Goal: Transaction & Acquisition: Obtain resource

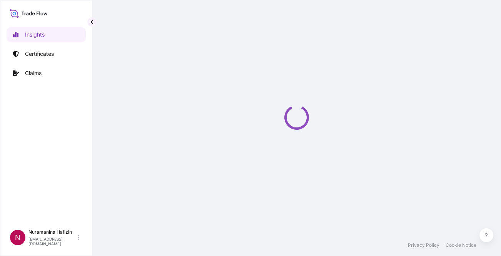
select select "2025"
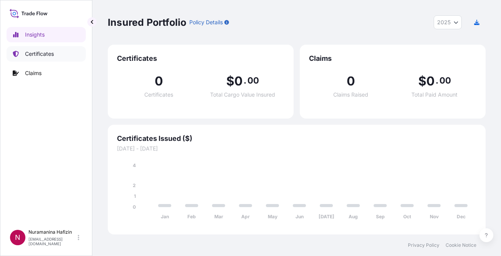
click at [53, 54] on p "Certificates" at bounding box center [39, 54] width 29 height 8
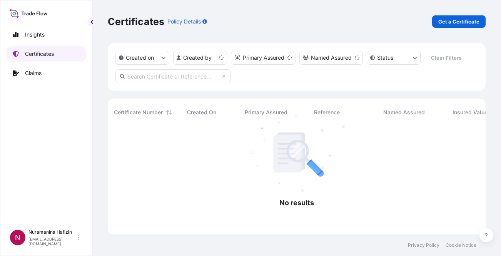
scroll to position [107, 372]
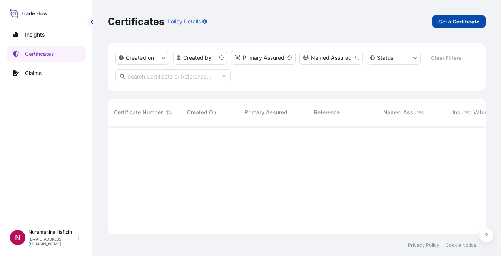
click at [464, 24] on p "Get a Certificate" at bounding box center [458, 22] width 41 height 8
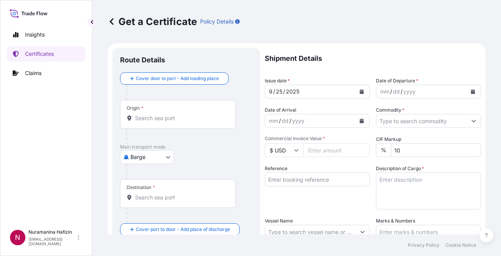
click at [34, 136] on div "Insights Certificates Claims" at bounding box center [46, 122] width 79 height 205
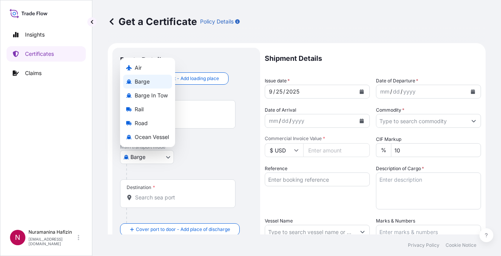
click at [149, 155] on body "Insights Certificates Claims N Nuramanina Hafizin [EMAIL_ADDRESS][DOMAIN_NAME] …" at bounding box center [250, 128] width 501 height 256
click at [149, 133] on span "Ocean Vessel" at bounding box center [152, 137] width 34 height 8
select select "Ocean Vessel"
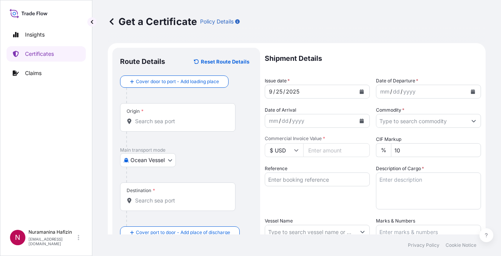
click at [181, 122] on input "Origin *" at bounding box center [180, 121] width 91 height 8
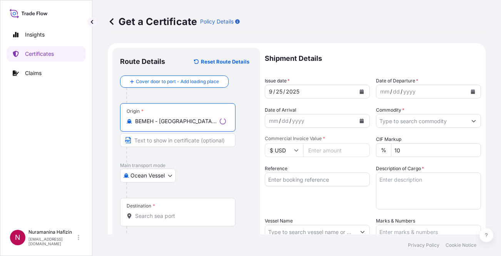
type input "BEMEH - [GEOGRAPHIC_DATA], [GEOGRAPHIC_DATA]"
click at [177, 207] on div "Destination *" at bounding box center [177, 212] width 115 height 28
click at [177, 212] on input "Destination *" at bounding box center [180, 216] width 91 height 8
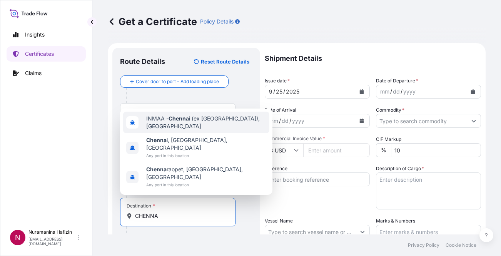
click at [219, 130] on span "INMAA - Chenna i (ex [GEOGRAPHIC_DATA]), [GEOGRAPHIC_DATA]" at bounding box center [206, 122] width 120 height 15
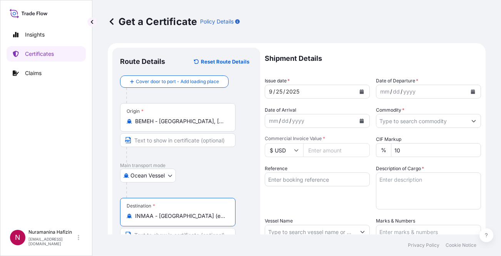
type input "INMAA - [GEOGRAPHIC_DATA] (ex [GEOGRAPHIC_DATA]), [GEOGRAPHIC_DATA]"
click at [222, 177] on div "Ocean Vessel Air Barge Barge in Tow Rail Road [GEOGRAPHIC_DATA]" at bounding box center [186, 176] width 132 height 14
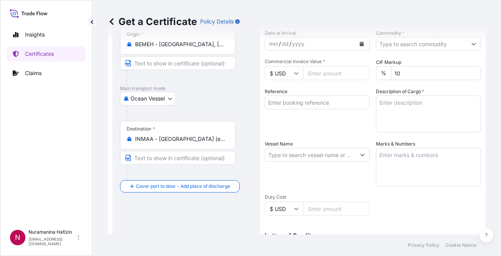
scroll to position [38, 0]
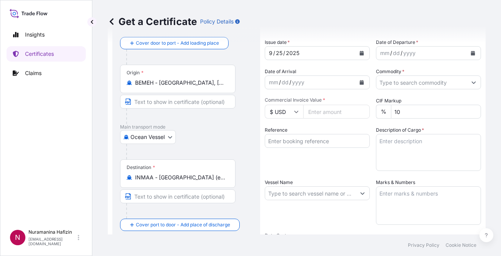
click at [65, 148] on div "Insights Certificates Claims" at bounding box center [46, 122] width 79 height 205
click at [72, 152] on div "Insights Certificates Claims" at bounding box center [46, 122] width 79 height 205
click at [467, 52] on button "Calendar" at bounding box center [473, 53] width 12 height 12
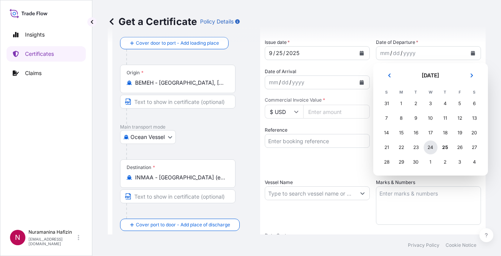
click at [431, 147] on div "24" at bounding box center [431, 147] width 14 height 14
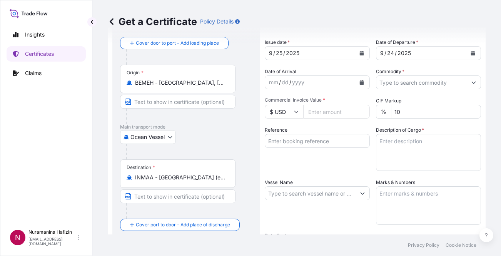
click at [306, 219] on div "Vessel Name" at bounding box center [317, 202] width 105 height 46
click at [360, 81] on icon "Calendar" at bounding box center [362, 82] width 4 height 5
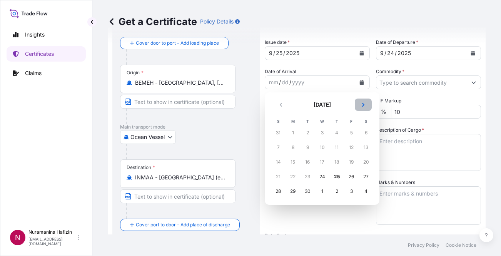
click at [360, 105] on button "Next" at bounding box center [363, 104] width 17 height 12
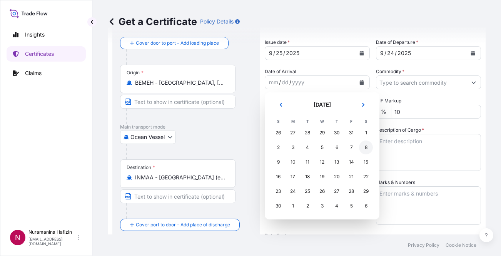
click at [367, 147] on div "8" at bounding box center [366, 147] width 14 height 14
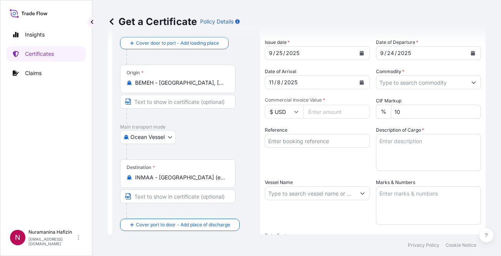
click at [332, 218] on div "Vessel Name" at bounding box center [317, 202] width 105 height 46
click at [420, 80] on input "Commodity *" at bounding box center [421, 82] width 90 height 14
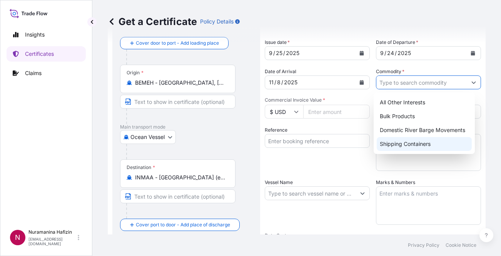
click at [402, 141] on div "Shipping Containers" at bounding box center [424, 144] width 95 height 14
type input "Shipping Containers"
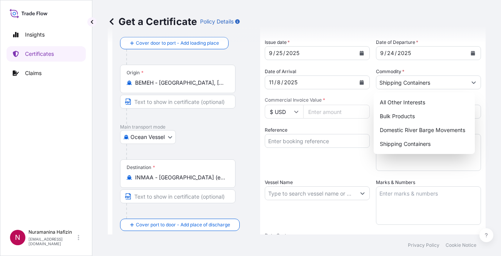
click at [30, 164] on div "Insights Certificates Claims" at bounding box center [46, 122] width 79 height 205
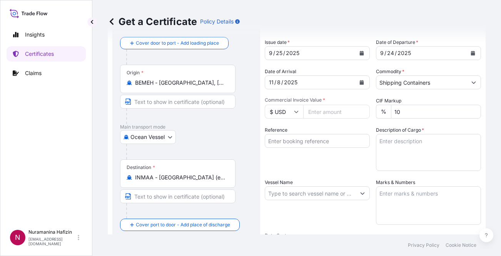
click at [315, 113] on input "Commercial Invoice Value *" at bounding box center [336, 112] width 67 height 14
type input "42832.30"
click at [322, 139] on input "Reference" at bounding box center [317, 141] width 105 height 14
click at [327, 139] on input "Reference" at bounding box center [317, 141] width 105 height 14
paste input "B000235132"
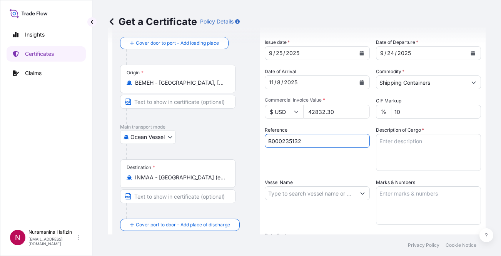
type input "B000235132"
click at [315, 196] on input "Vessel Name" at bounding box center [310, 193] width 90 height 14
paste input "GSL [PERSON_NAME]"
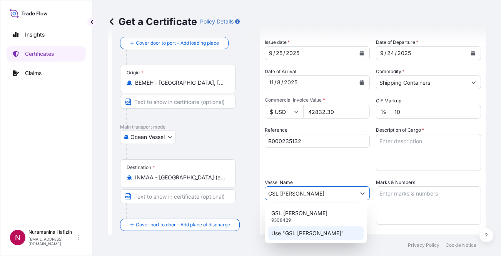
click at [309, 232] on p "Use "GSL [PERSON_NAME]"" at bounding box center [307, 233] width 73 height 8
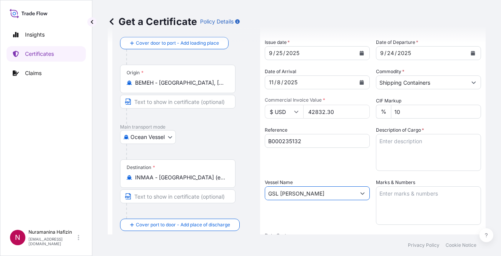
type input "GSL [PERSON_NAME]"
click at [327, 168] on div "Reference B000235132" at bounding box center [317, 148] width 105 height 45
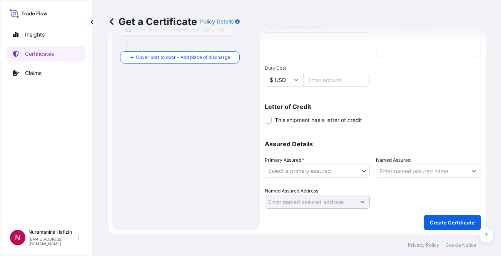
scroll to position [206, 0]
click at [354, 169] on body "2 options available. Insights Certificates Claims N Nuramanina Hafizin [EMAIL_A…" at bounding box center [250, 128] width 501 height 256
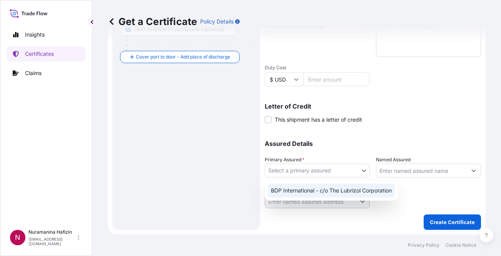
click at [329, 190] on div "BDP International - c/o The Lubrizol Corporation" at bounding box center [331, 191] width 127 height 14
select select "31972"
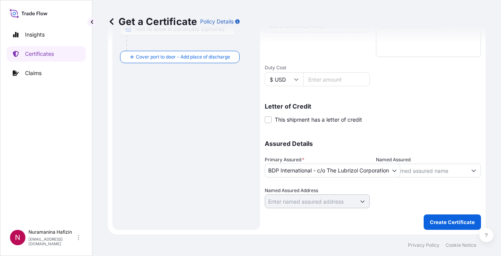
click at [169, 172] on div "Route Details Reset Route Details Cover door to port - Add loading place Place …" at bounding box center [186, 35] width 132 height 373
click at [414, 168] on input "Named Assured" at bounding box center [421, 171] width 90 height 14
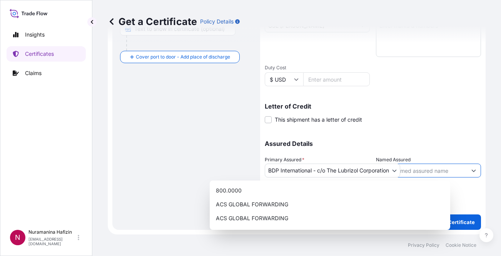
paste input "POLYHOSE INDIA PVT LTD (E O U DIVISION)"
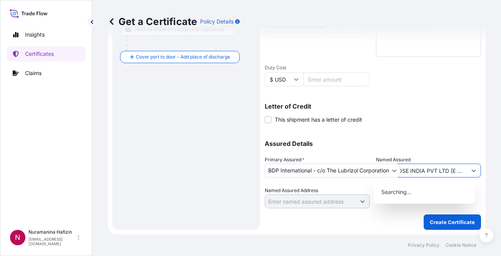
scroll to position [0, 32]
type input "POLYHOSE INDIA PVT LTD (E O U DIVISION)"
click at [424, 121] on div "Letter of Credit This shipment has a letter of credit Letter of credit * Letter…" at bounding box center [373, 113] width 216 height 20
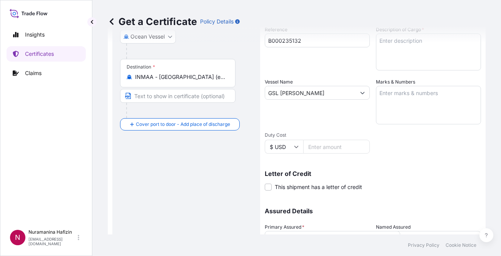
scroll to position [129, 0]
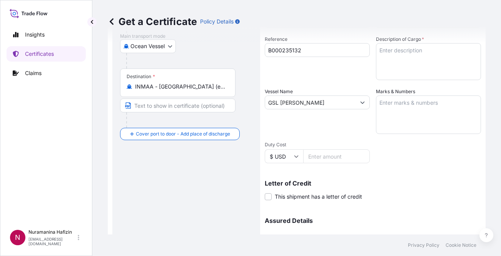
click at [181, 163] on div "Route Details Reset Route Details Cover door to port - Add loading place Place …" at bounding box center [186, 112] width 132 height 373
click at [409, 46] on textarea "Description of Cargo *" at bounding box center [428, 61] width 105 height 37
paste textarea "399 BAG LOADED ONTO 10 PALLETS LOADED INTO 1 40' CONTAINER(S) ESTANE(R) 58212 N…"
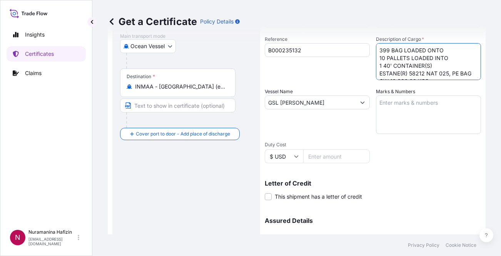
scroll to position [28, 0]
type textarea "399 BAG LOADED ONTO 10 PALLETS LOADED INTO 1 40' CONTAINER(S) ESTANE(R) 58212 N…"
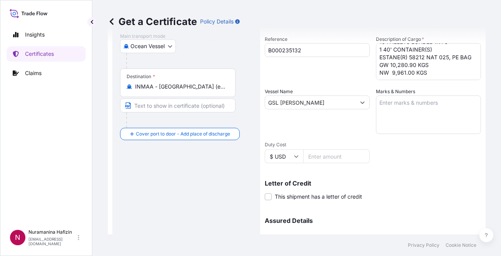
click at [418, 169] on div "Shipment Details Issue date * [DATE] Date of Departure * [DATE] Date of Arrival…" at bounding box center [373, 101] width 216 height 367
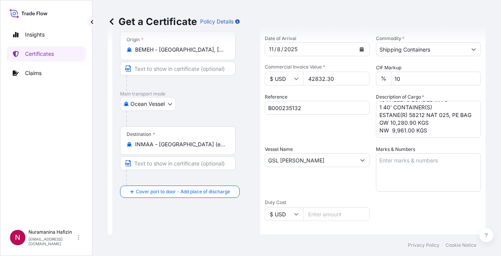
scroll to position [0, 0]
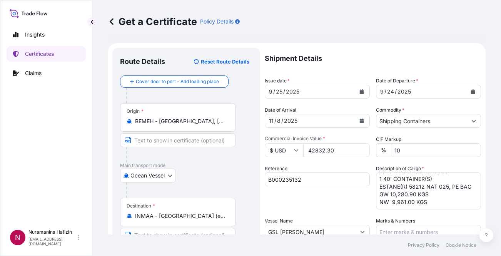
click at [49, 172] on div "Insights Certificates Claims" at bounding box center [46, 122] width 79 height 205
click at [33, 163] on div "Insights Certificates Claims" at bounding box center [46, 122] width 79 height 205
click at [44, 168] on div "Insights Certificates Claims" at bounding box center [46, 122] width 79 height 205
click at [17, 150] on div "Insights Certificates Claims" at bounding box center [46, 122] width 79 height 205
click at [57, 158] on div "Insights Certificates Claims" at bounding box center [46, 122] width 79 height 205
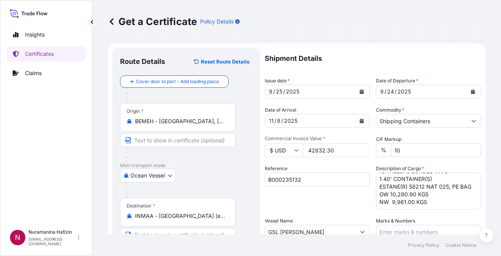
click at [58, 133] on div "Insights Certificates Claims" at bounding box center [46, 122] width 79 height 205
click at [57, 131] on div "Insights Certificates Claims" at bounding box center [46, 122] width 79 height 205
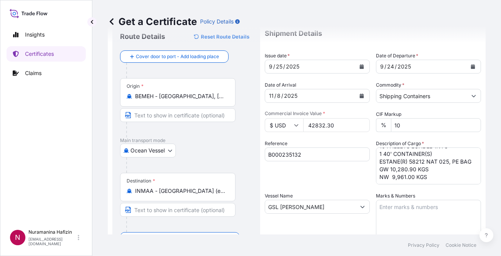
scroll to position [38, 0]
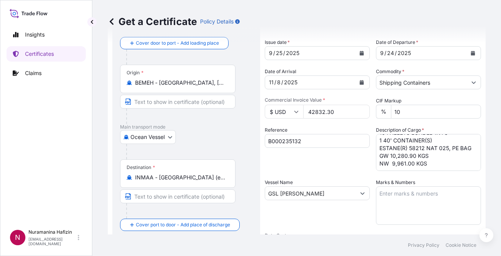
click at [34, 173] on div "Insights Certificates Claims" at bounding box center [46, 122] width 79 height 205
click at [36, 151] on div "Insights Certificates Claims" at bounding box center [46, 122] width 79 height 205
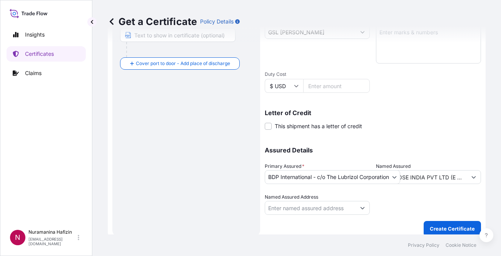
scroll to position [206, 0]
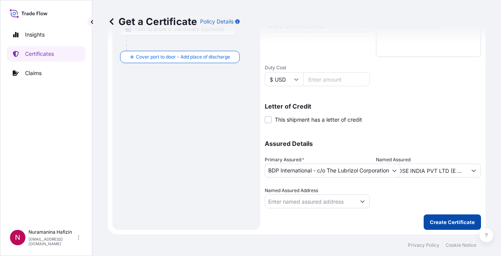
click at [455, 215] on button "Create Certificate" at bounding box center [452, 221] width 57 height 15
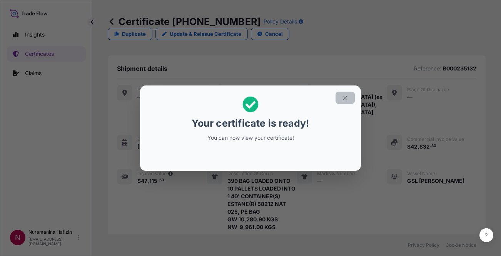
click at [344, 97] on icon "button" at bounding box center [345, 97] width 4 height 4
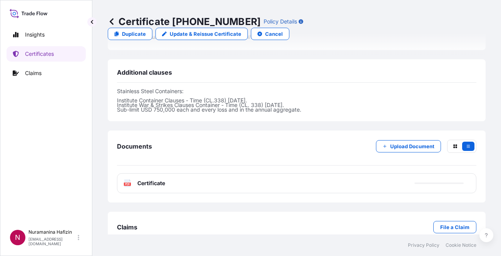
scroll to position [300, 0]
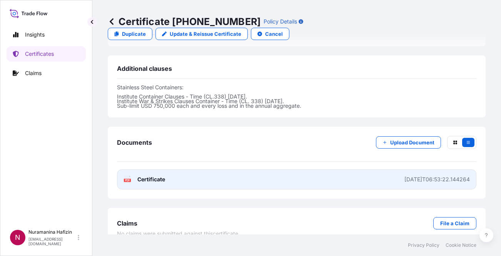
click at [125, 175] on icon at bounding box center [127, 179] width 7 height 8
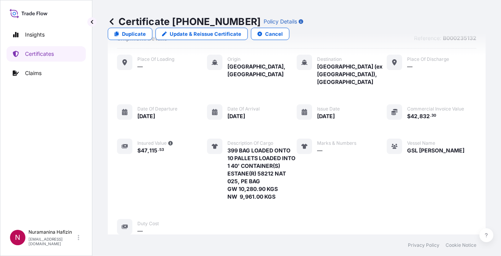
scroll to position [0, 0]
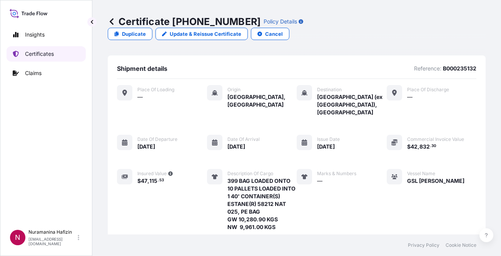
click at [43, 52] on p "Certificates" at bounding box center [39, 54] width 29 height 8
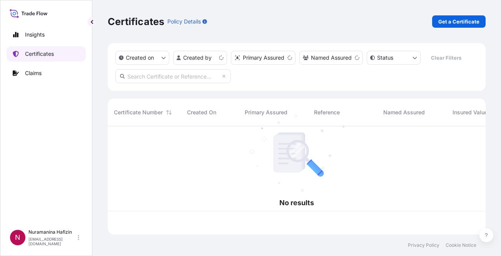
scroll to position [107, 372]
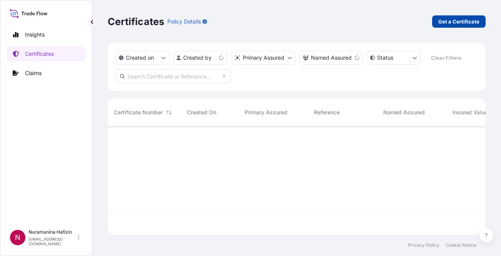
click at [439, 22] on p "Get a Certificate" at bounding box center [458, 22] width 41 height 8
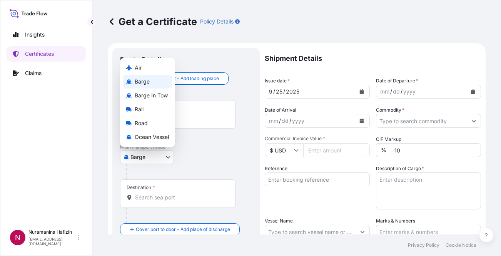
click at [131, 155] on body "Insights Certificates Claims N Nuramanina Hafizin [EMAIL_ADDRESS][DOMAIN_NAME] …" at bounding box center [250, 128] width 501 height 256
click at [139, 136] on span "Ocean Vessel" at bounding box center [152, 137] width 34 height 8
select select "Ocean Vessel"
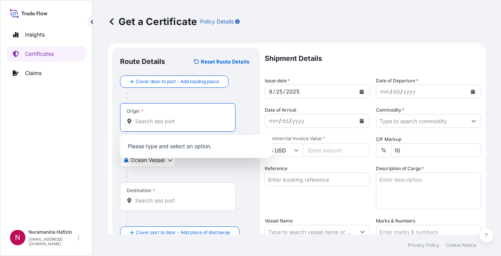
click at [154, 122] on input "Origin *" at bounding box center [180, 121] width 91 height 8
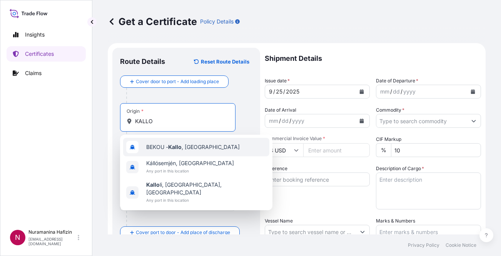
click at [160, 146] on span "BEKOU - [GEOGRAPHIC_DATA] , [GEOGRAPHIC_DATA]" at bounding box center [192, 147] width 93 height 8
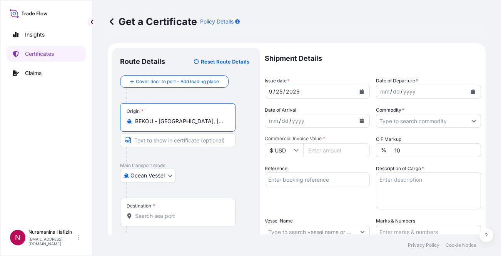
type input "BEKOU - [GEOGRAPHIC_DATA], [GEOGRAPHIC_DATA]"
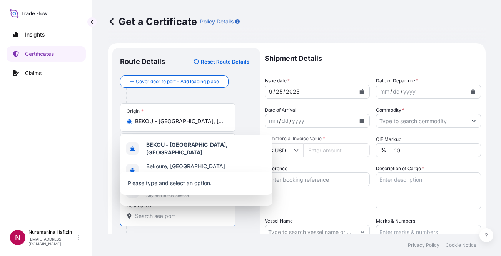
click at [140, 217] on input "Destination *" at bounding box center [180, 216] width 91 height 8
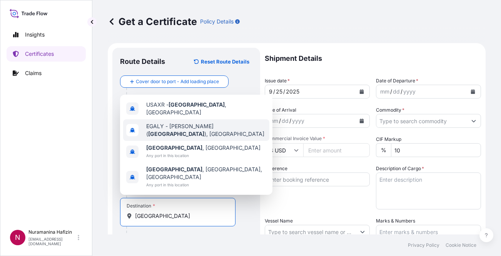
click at [192, 138] on span "[PERSON_NAME] ( [GEOGRAPHIC_DATA] ), [GEOGRAPHIC_DATA]" at bounding box center [206, 129] width 120 height 15
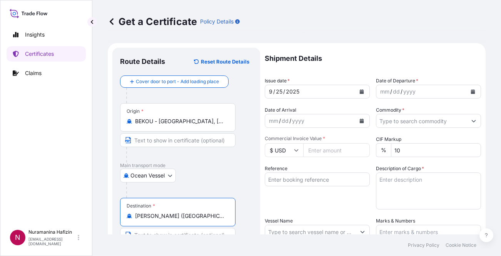
type input "[PERSON_NAME] ([GEOGRAPHIC_DATA]), [GEOGRAPHIC_DATA]"
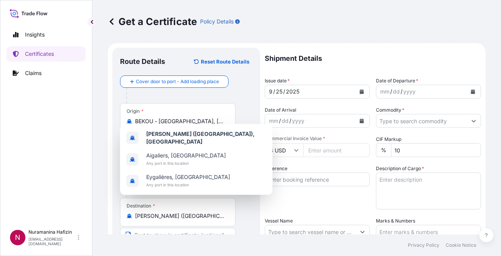
click at [404, 54] on p "Shipment Details" at bounding box center [373, 59] width 216 height 22
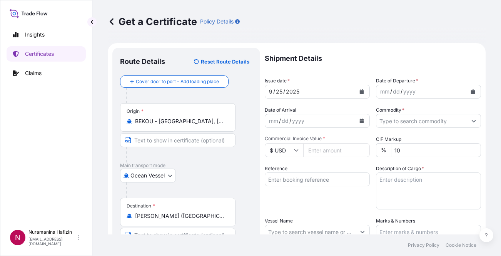
click at [467, 94] on button "Calendar" at bounding box center [473, 91] width 12 height 12
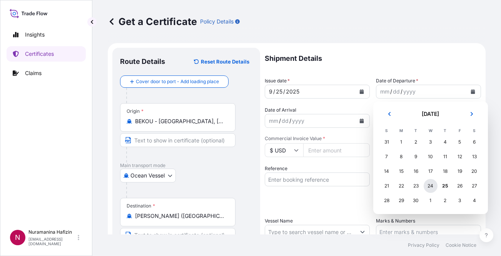
click at [431, 182] on div "24" at bounding box center [431, 186] width 14 height 14
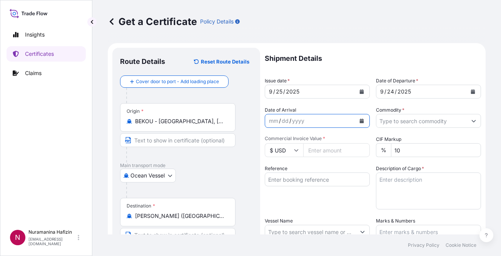
click at [355, 120] on button "Calendar" at bounding box center [361, 121] width 12 height 12
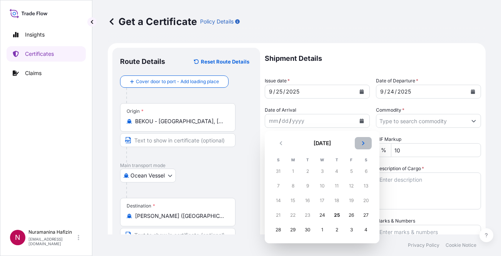
click at [364, 138] on button "Next" at bounding box center [363, 143] width 17 height 12
click at [278, 184] on div "5" at bounding box center [278, 186] width 14 height 14
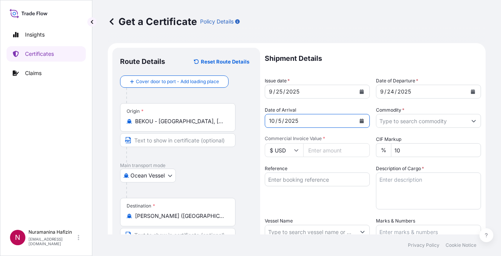
click at [286, 198] on div "Reference" at bounding box center [317, 187] width 105 height 45
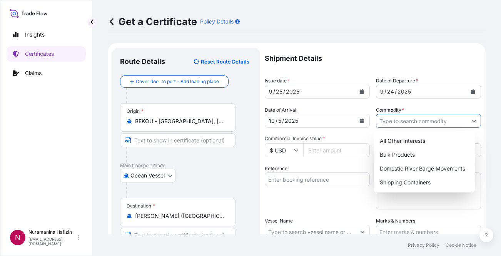
click at [387, 123] on input "Commodity *" at bounding box center [421, 121] width 90 height 14
click at [386, 182] on div "Shipping Containers" at bounding box center [424, 182] width 95 height 14
type input "Shipping Containers"
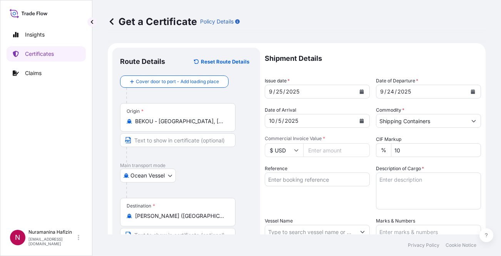
click at [326, 198] on div "Reference" at bounding box center [317, 187] width 105 height 45
click at [335, 152] on input "Commercial Invoice Value *" at bounding box center [336, 150] width 67 height 14
click at [311, 153] on input "4738.90" at bounding box center [336, 150] width 67 height 14
click at [314, 151] on input "4738.90" at bounding box center [336, 150] width 67 height 14
click at [312, 150] on input "4738.90" at bounding box center [336, 150] width 67 height 14
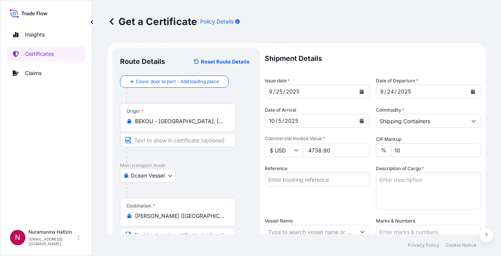
click at [314, 150] on input "4738.90" at bounding box center [336, 150] width 67 height 14
click at [310, 150] on input "4738.90" at bounding box center [336, 150] width 67 height 14
click at [316, 150] on input "4738.90" at bounding box center [336, 150] width 67 height 14
click at [318, 150] on input "4738.90" at bounding box center [336, 150] width 67 height 14
click at [322, 151] on input "4738.90" at bounding box center [336, 150] width 67 height 14
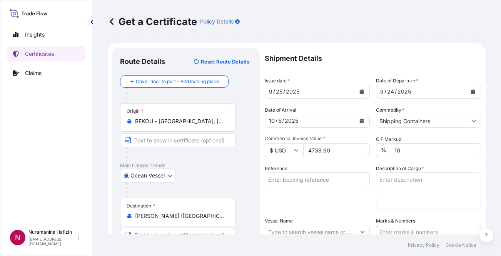
click at [330, 151] on input "4738.90" at bounding box center [336, 150] width 67 height 14
type input "4738.90"
click at [349, 203] on div "Reference" at bounding box center [317, 187] width 105 height 45
click at [306, 180] on input "Reference" at bounding box center [317, 179] width 105 height 14
paste input "B000235181"
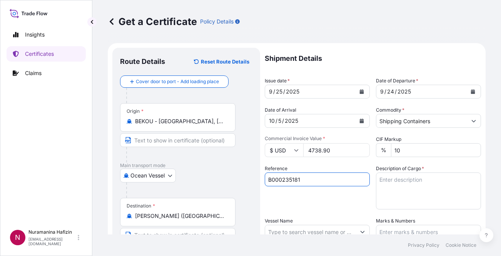
type input "B000235181"
click at [310, 204] on div "Reference B000235181" at bounding box center [317, 187] width 105 height 45
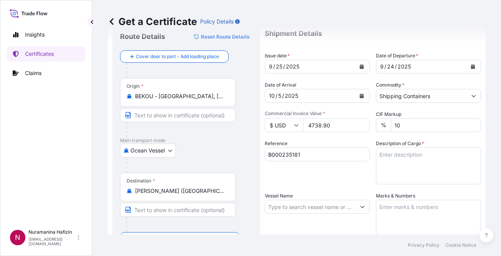
scroll to position [38, 0]
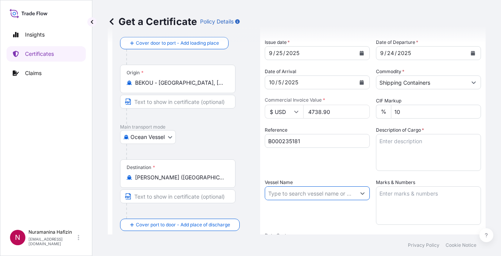
click at [304, 195] on input "Vessel Name" at bounding box center [310, 193] width 90 height 14
paste input "MSC [PERSON_NAME] V"
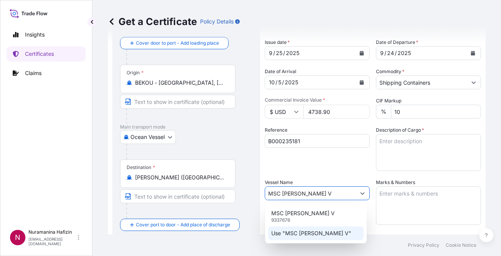
click at [305, 234] on p "Use "MSC [PERSON_NAME] V"" at bounding box center [311, 233] width 80 height 8
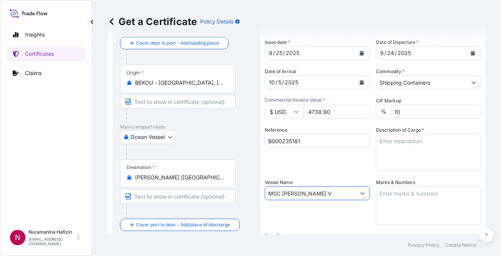
type input "MSC [PERSON_NAME] V"
click at [311, 165] on div "Reference B000235181" at bounding box center [317, 148] width 105 height 45
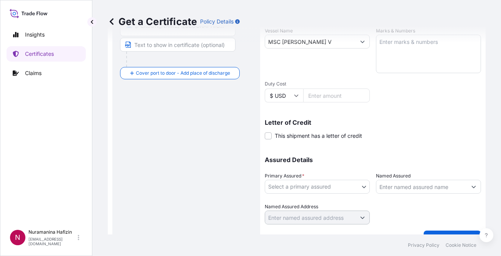
scroll to position [192, 0]
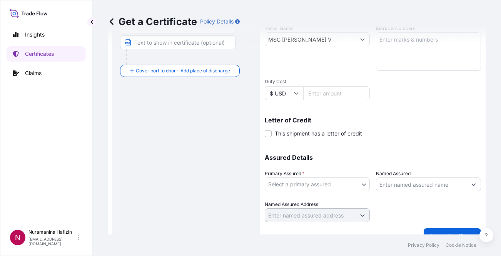
click at [306, 184] on body "0 options available. 2 options available. Insights Certificates Claims N Nurama…" at bounding box center [250, 128] width 501 height 256
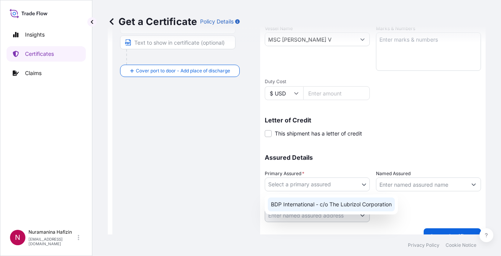
click at [299, 201] on div "BDP International - c/o The Lubrizol Corporation" at bounding box center [331, 204] width 127 height 14
select select "31972"
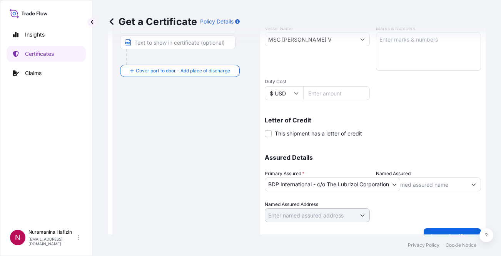
drag, startPoint x: 232, startPoint y: 154, endPoint x: 247, endPoint y: 153, distance: 15.4
click at [232, 154] on div "Route Details Reset Route Details Cover door to port - Add loading place Place …" at bounding box center [186, 49] width 132 height 373
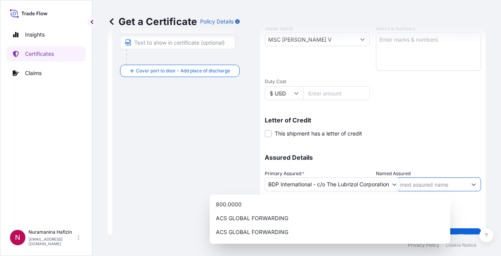
click at [419, 182] on input "Named Assured" at bounding box center [421, 184] width 90 height 14
paste input "REDACHEM EGYPT LTD"
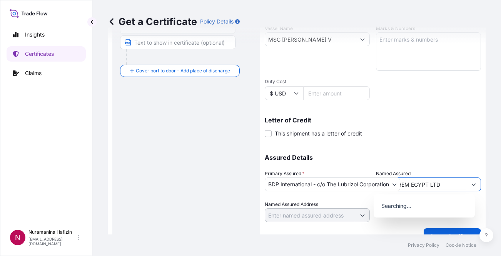
type input "REDACHEM EGYPT LTD"
click at [435, 145] on div "Assured Details Primary Assured * BDP International - c/o The Lubrizol Corporat…" at bounding box center [373, 183] width 216 height 77
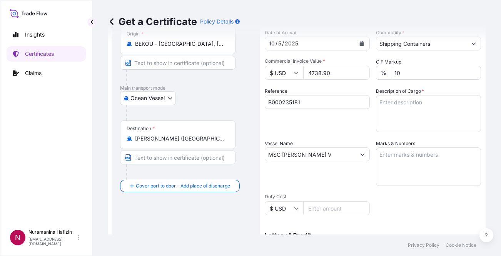
scroll to position [77, 0]
click at [163, 218] on div "Route Details Reset Route Details Cover door to port - Add loading place Place …" at bounding box center [186, 164] width 132 height 373
click at [393, 108] on textarea "Description of Cargo *" at bounding box center [428, 113] width 105 height 37
paste textarea "1 DRUM LOADED ONTO 1 PALLET LOADED INTO 1 LCL AVALURE(TM) AC 120 POLYMER, DRUM …"
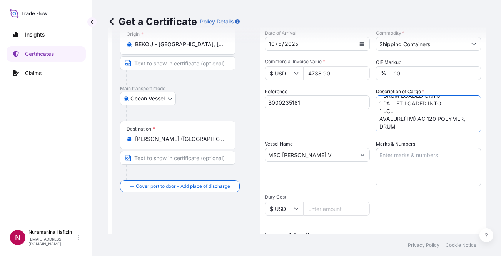
scroll to position [0, 0]
type textarea "1 DRUM LOADED ONTO 1 PALLET LOADED INTO 1 LCL AVALURE(TM) AC 120 POLYMER, DRUM …"
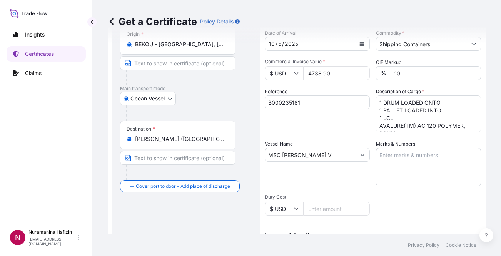
click at [138, 227] on div "Route Details Reset Route Details Cover door to port - Add loading place Place …" at bounding box center [186, 164] width 132 height 373
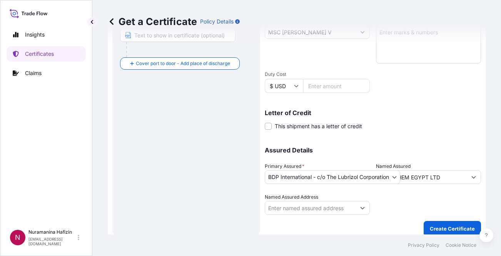
scroll to position [206, 0]
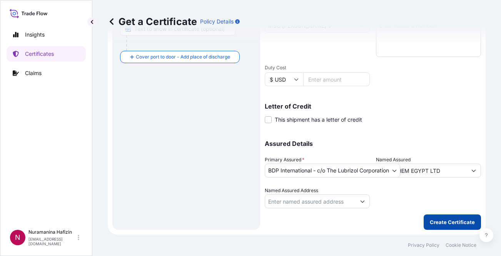
click at [451, 225] on p "Create Certificate" at bounding box center [452, 222] width 45 height 8
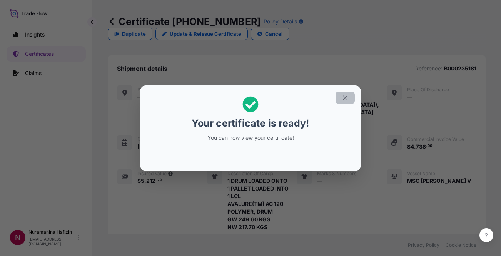
click at [340, 99] on button "button" at bounding box center [344, 98] width 19 height 12
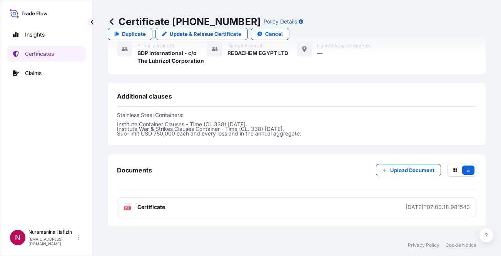
scroll to position [292, 0]
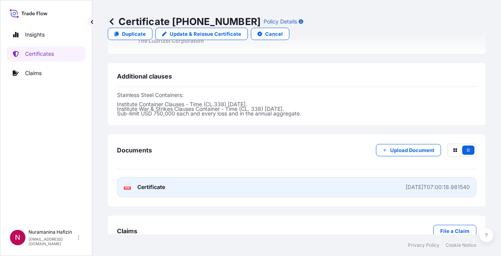
click at [133, 183] on div "PDF Certificate" at bounding box center [144, 187] width 42 height 8
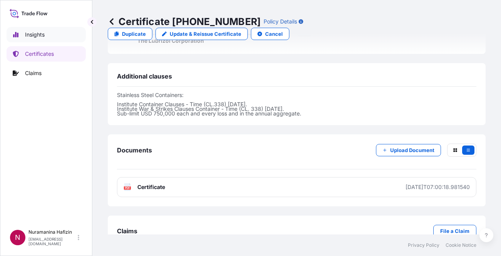
click at [46, 35] on link "Insights" at bounding box center [46, 34] width 79 height 15
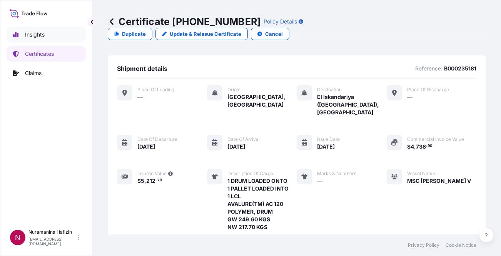
select select "2025"
